Goal: Check status: Check status

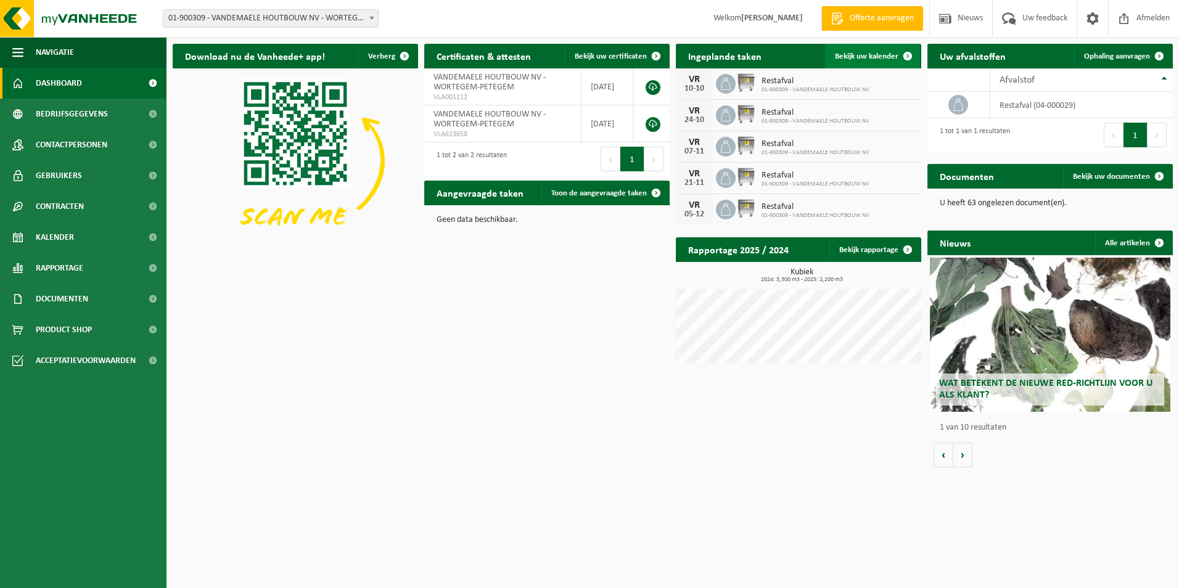
click at [881, 57] on span "Bekijk uw kalender" at bounding box center [867, 56] width 64 height 8
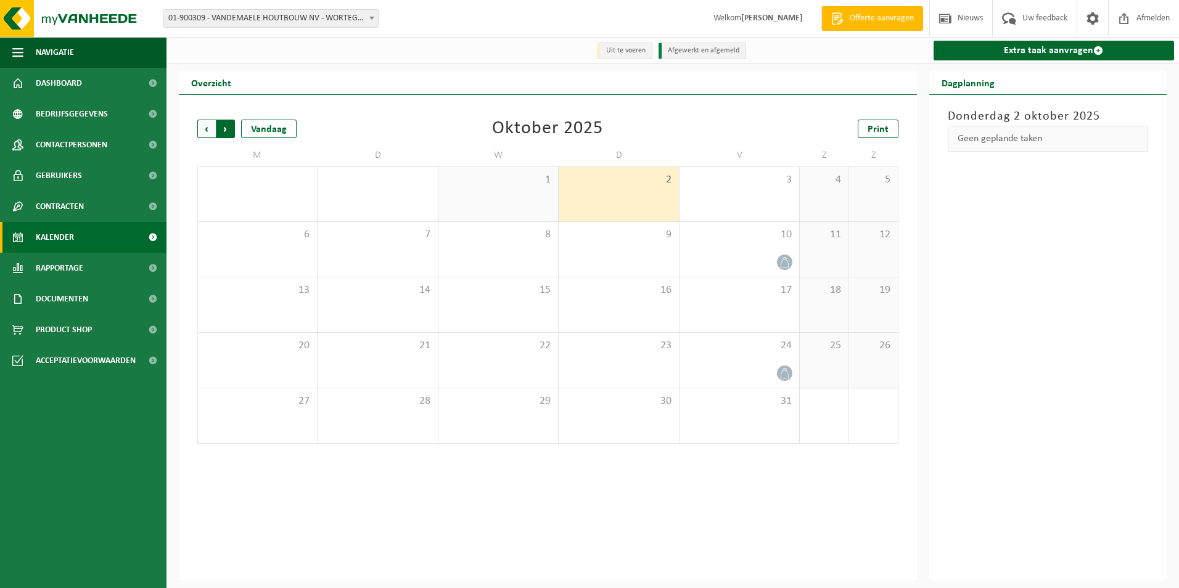
click at [204, 132] on span "Vorige" at bounding box center [206, 129] width 19 height 19
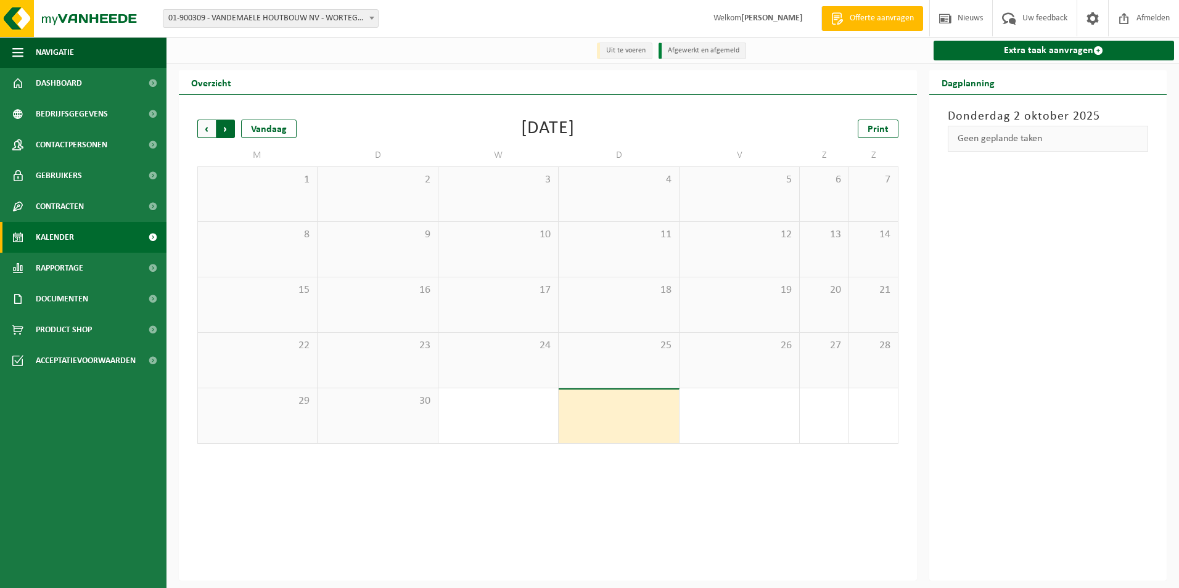
click at [205, 132] on span "Vorige" at bounding box center [206, 129] width 19 height 19
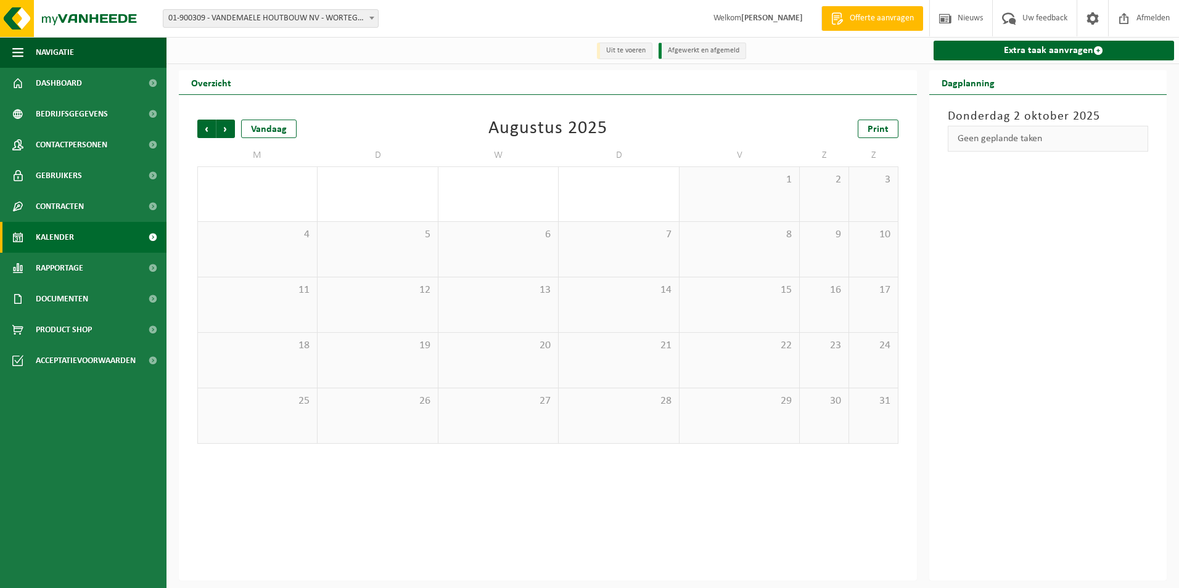
click at [205, 132] on span "Vorige" at bounding box center [206, 129] width 19 height 19
click at [226, 131] on span "Volgende" at bounding box center [226, 129] width 19 height 19
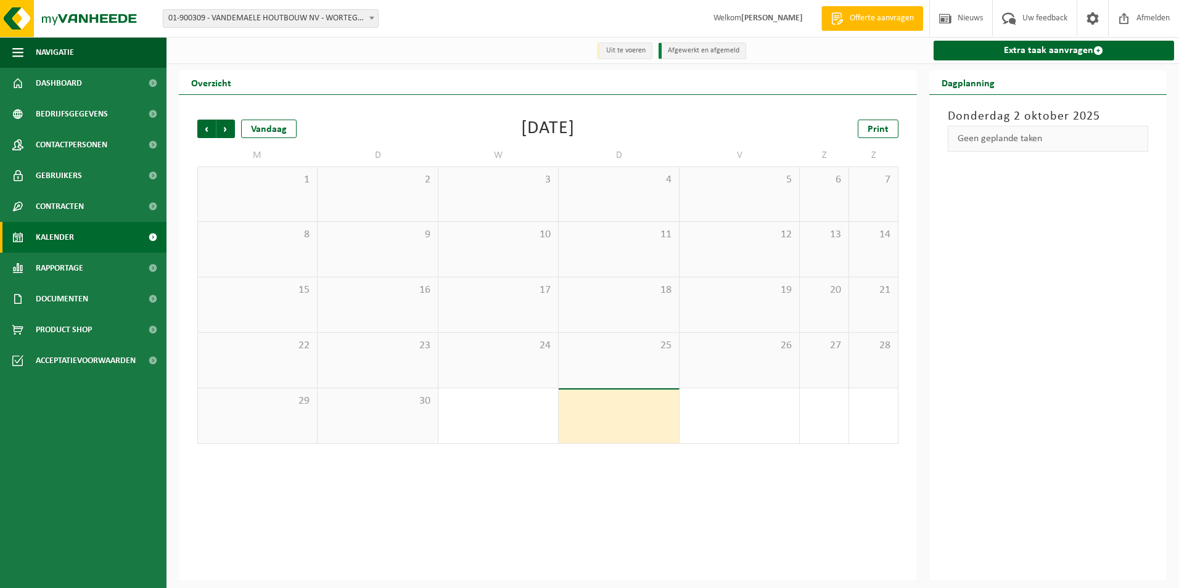
click at [226, 131] on span "Volgende" at bounding box center [226, 129] width 19 height 19
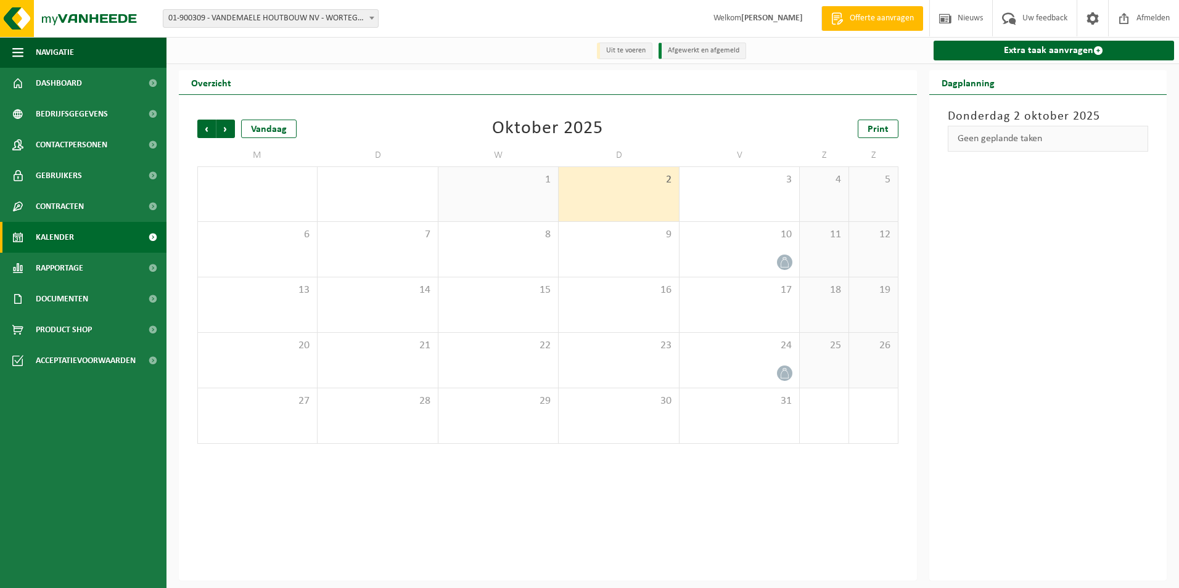
click at [226, 131] on span "Volgende" at bounding box center [226, 129] width 19 height 19
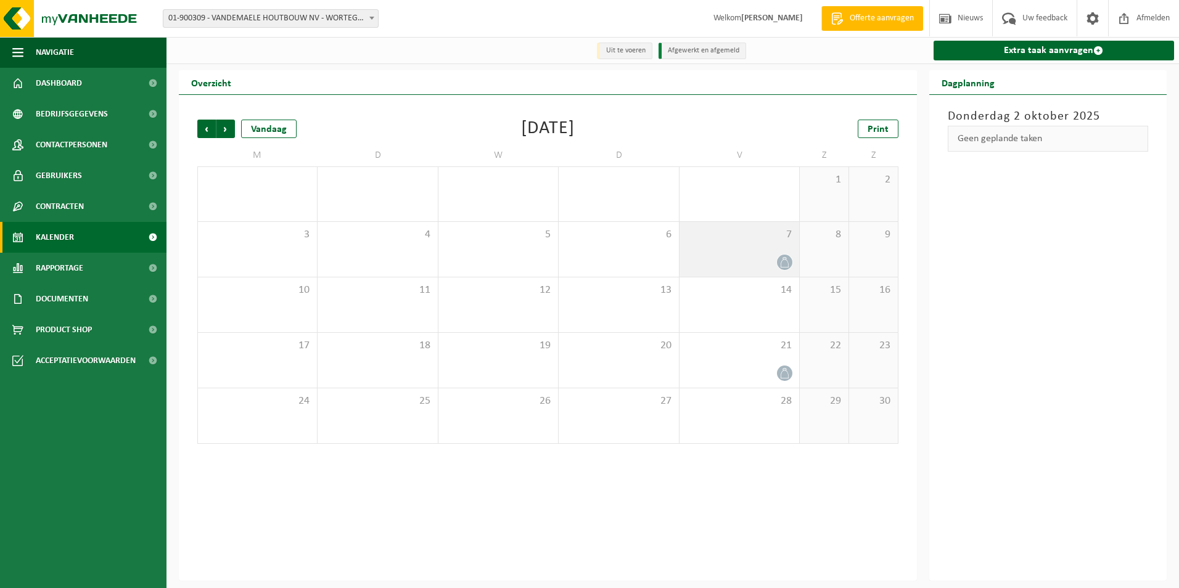
click at [731, 253] on div "7" at bounding box center [740, 249] width 120 height 55
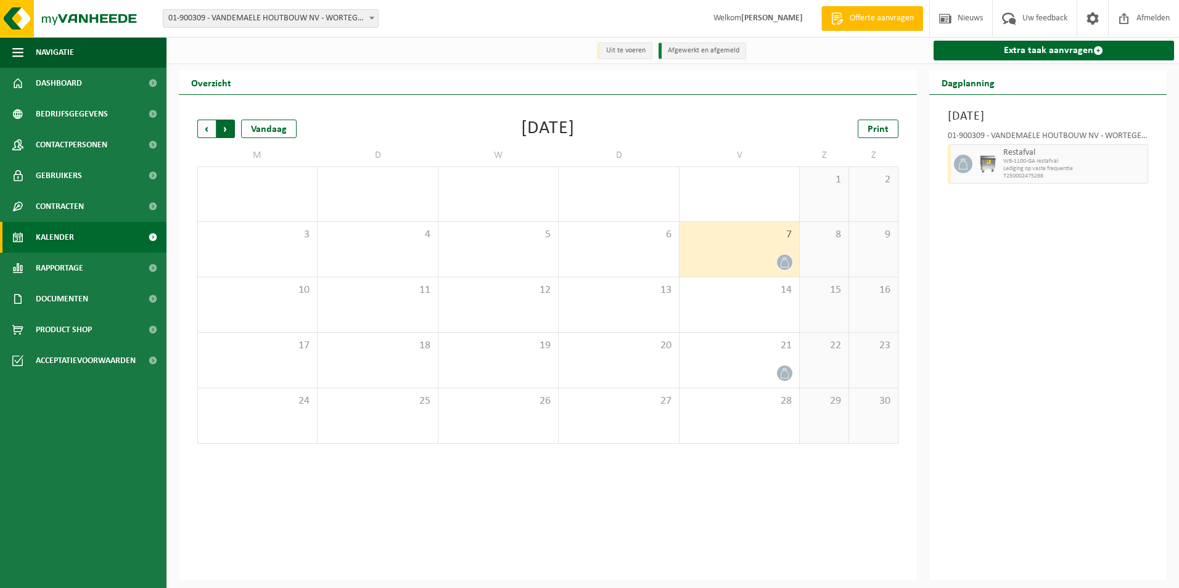
click at [206, 131] on span "Vorige" at bounding box center [206, 129] width 19 height 19
